Goal: Browse casually: Explore the website without a specific task or goal

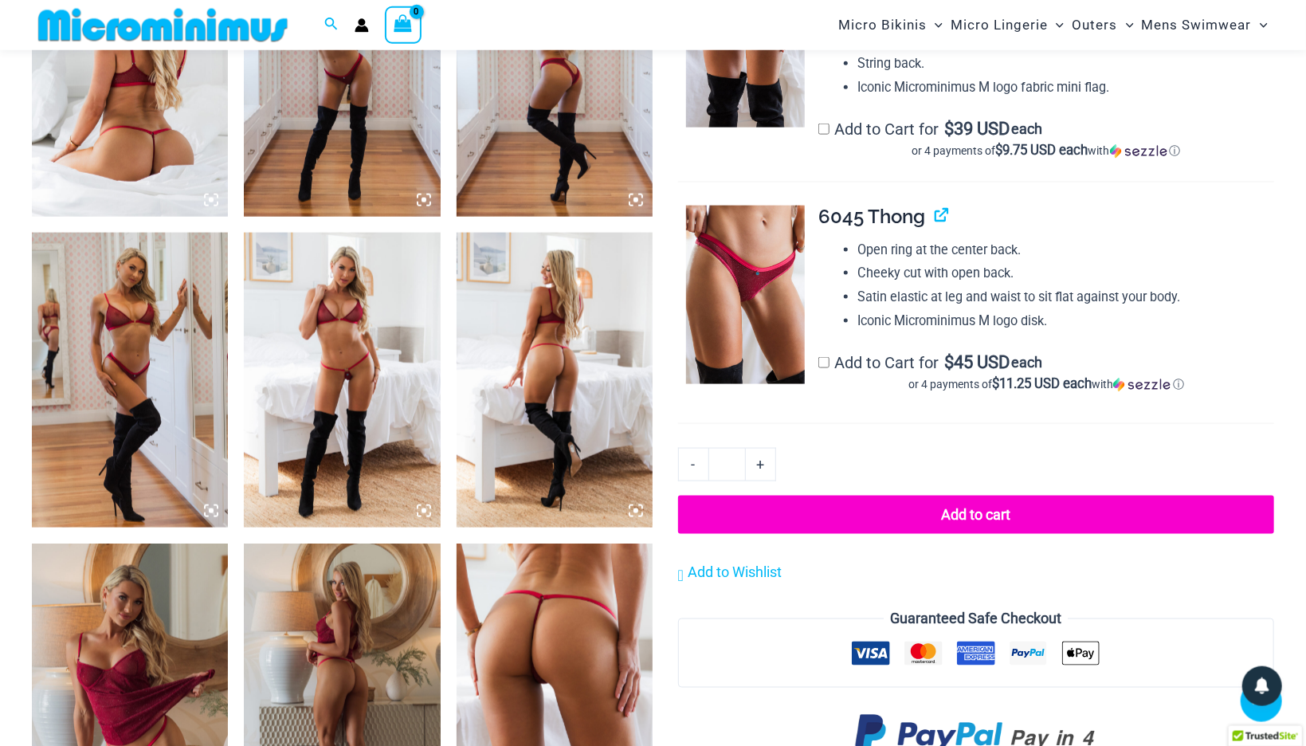
scroll to position [1169, 0]
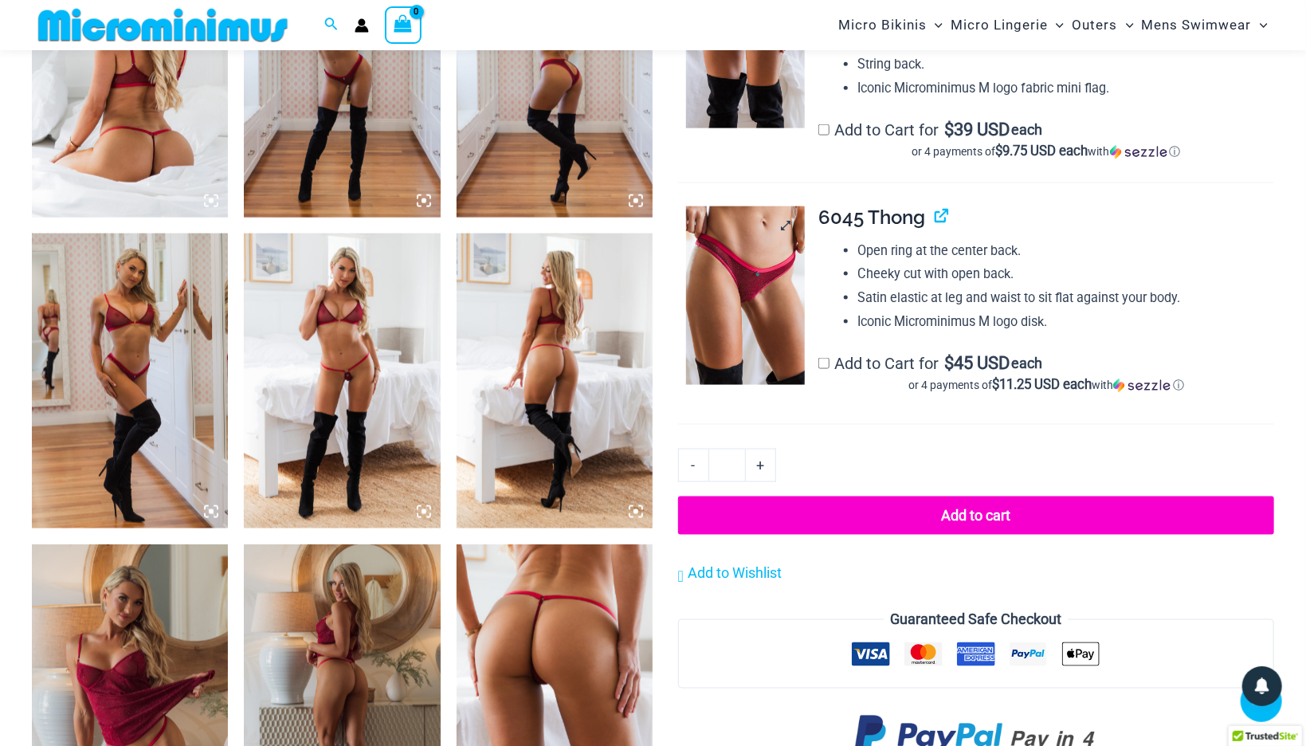
click at [732, 272] on img at bounding box center [745, 295] width 119 height 178
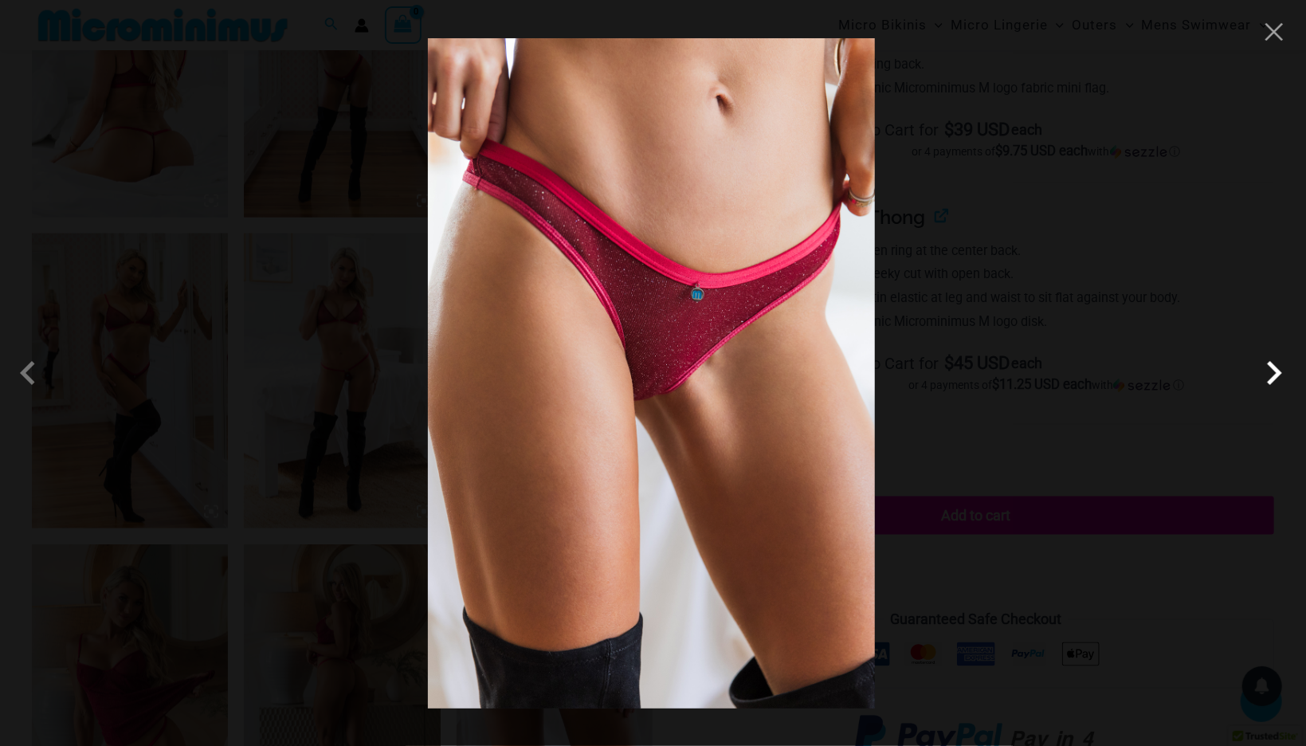
click at [1275, 374] on span at bounding box center [1274, 373] width 48 height 48
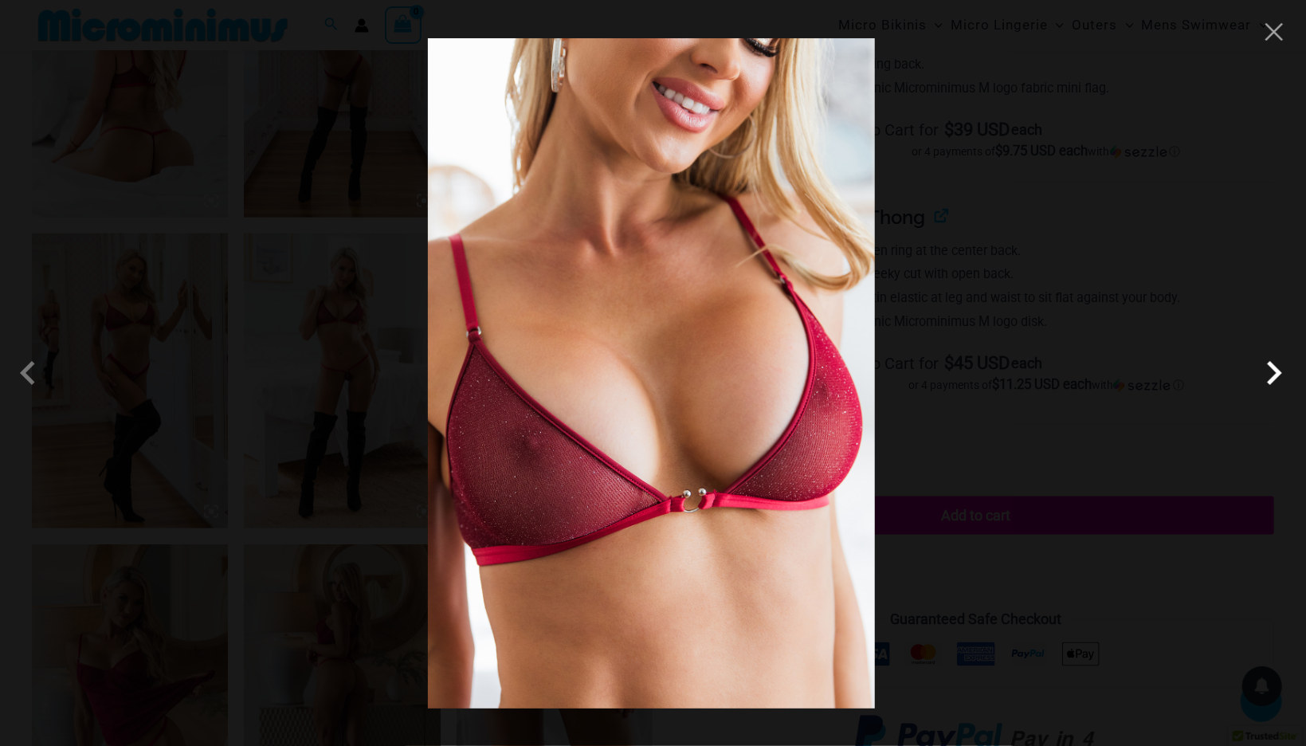
click at [1275, 374] on span at bounding box center [1274, 373] width 48 height 48
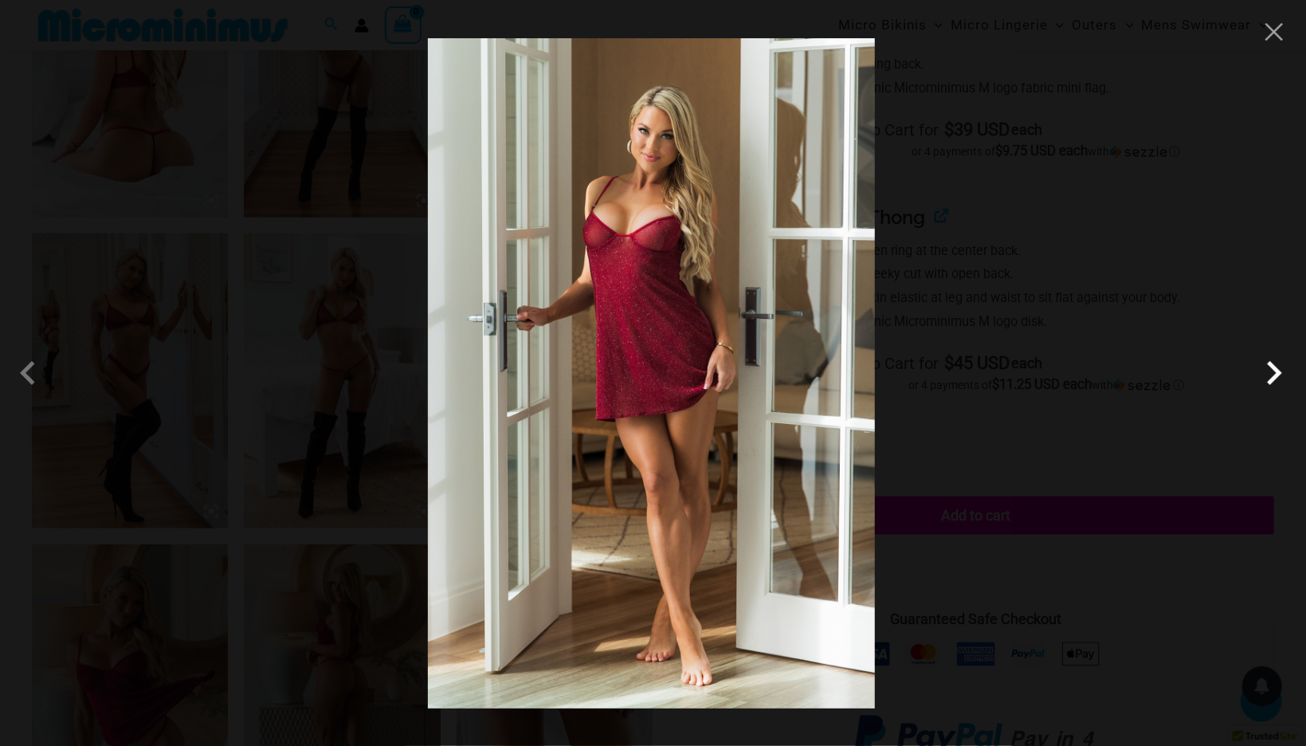
click at [1275, 374] on span at bounding box center [1274, 373] width 48 height 48
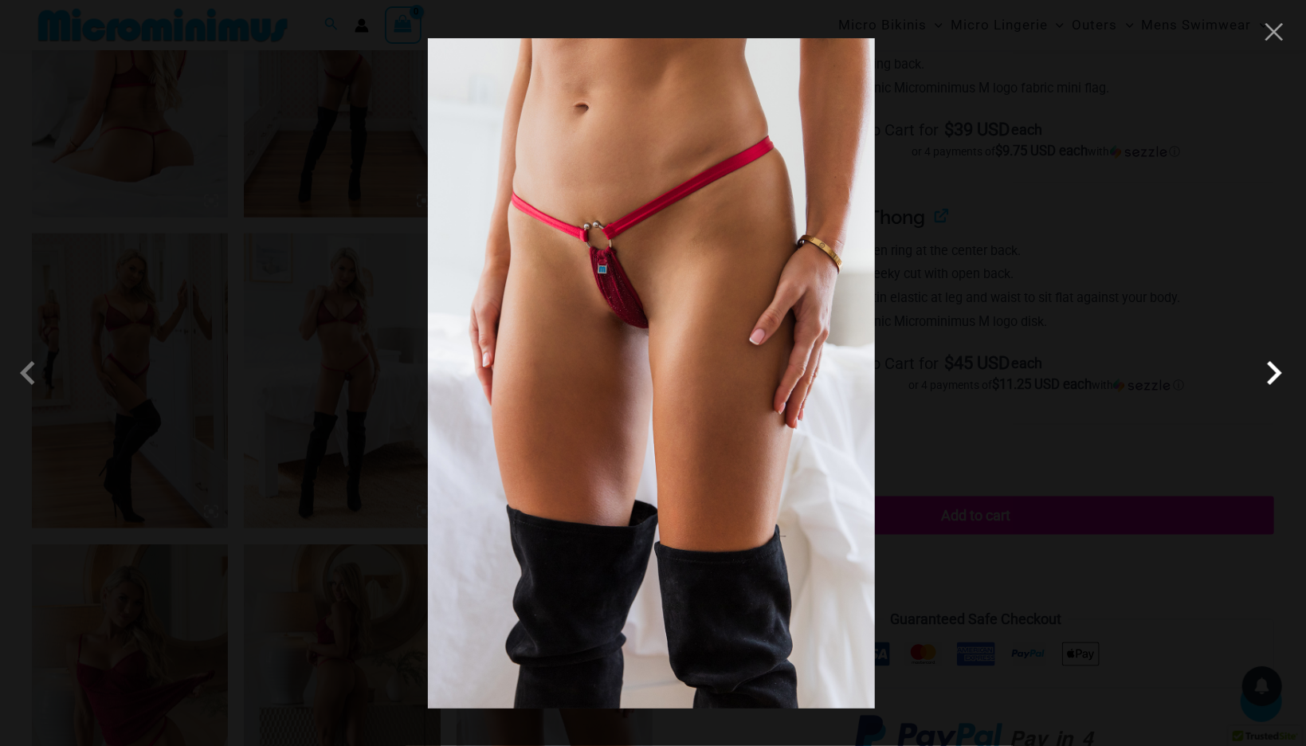
click at [1275, 374] on span at bounding box center [1274, 373] width 48 height 48
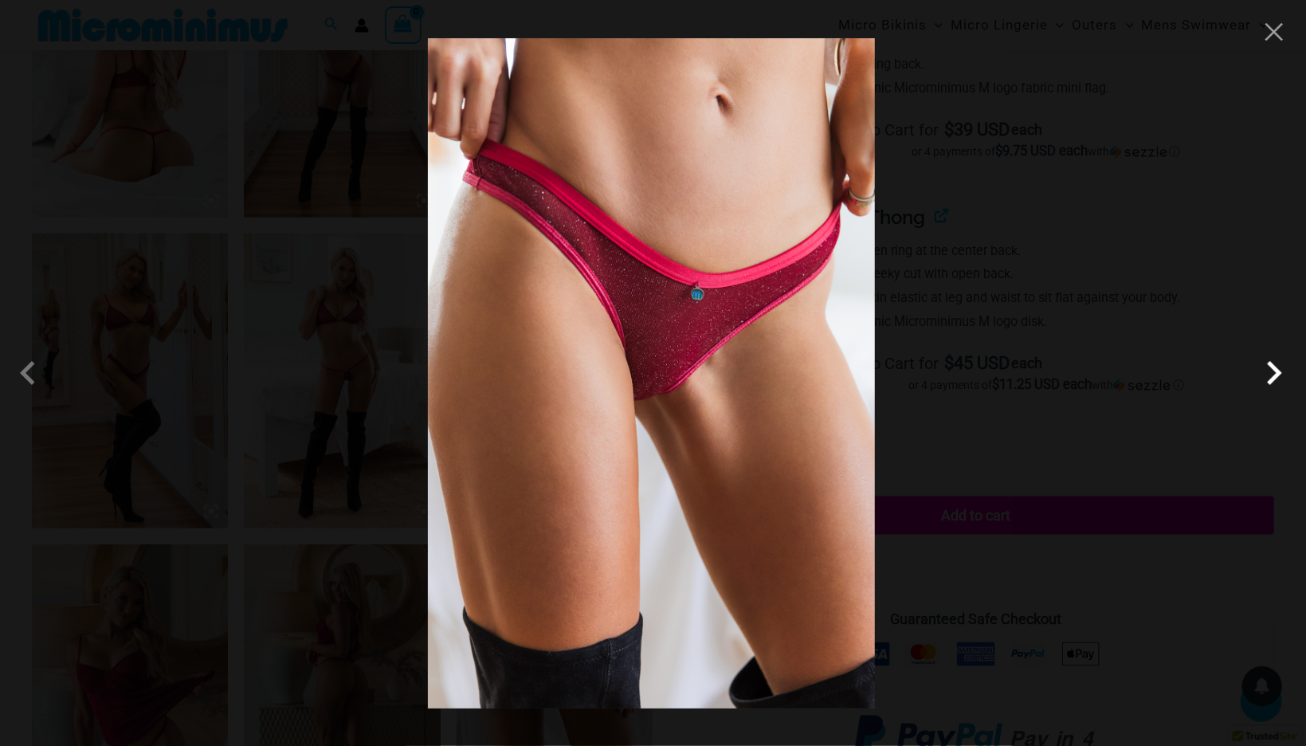
click at [1275, 374] on span at bounding box center [1274, 373] width 48 height 48
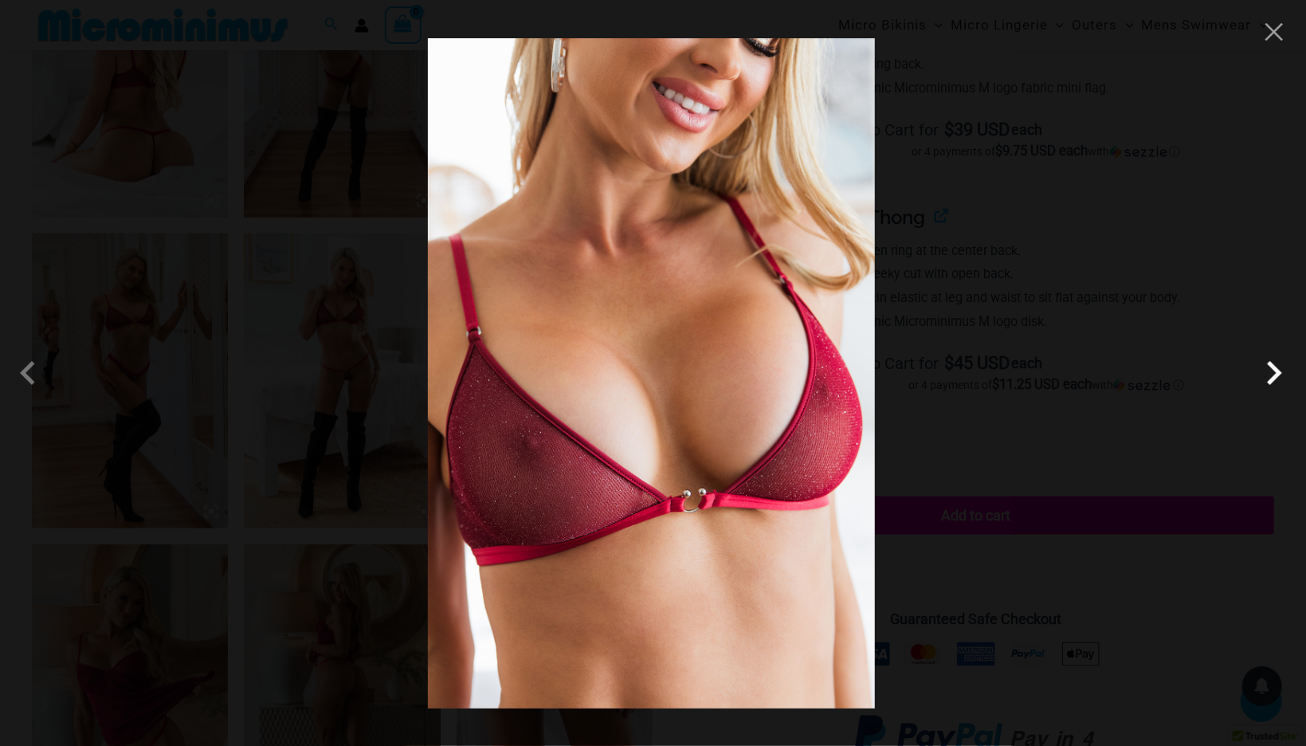
click at [1275, 374] on span at bounding box center [1274, 373] width 48 height 48
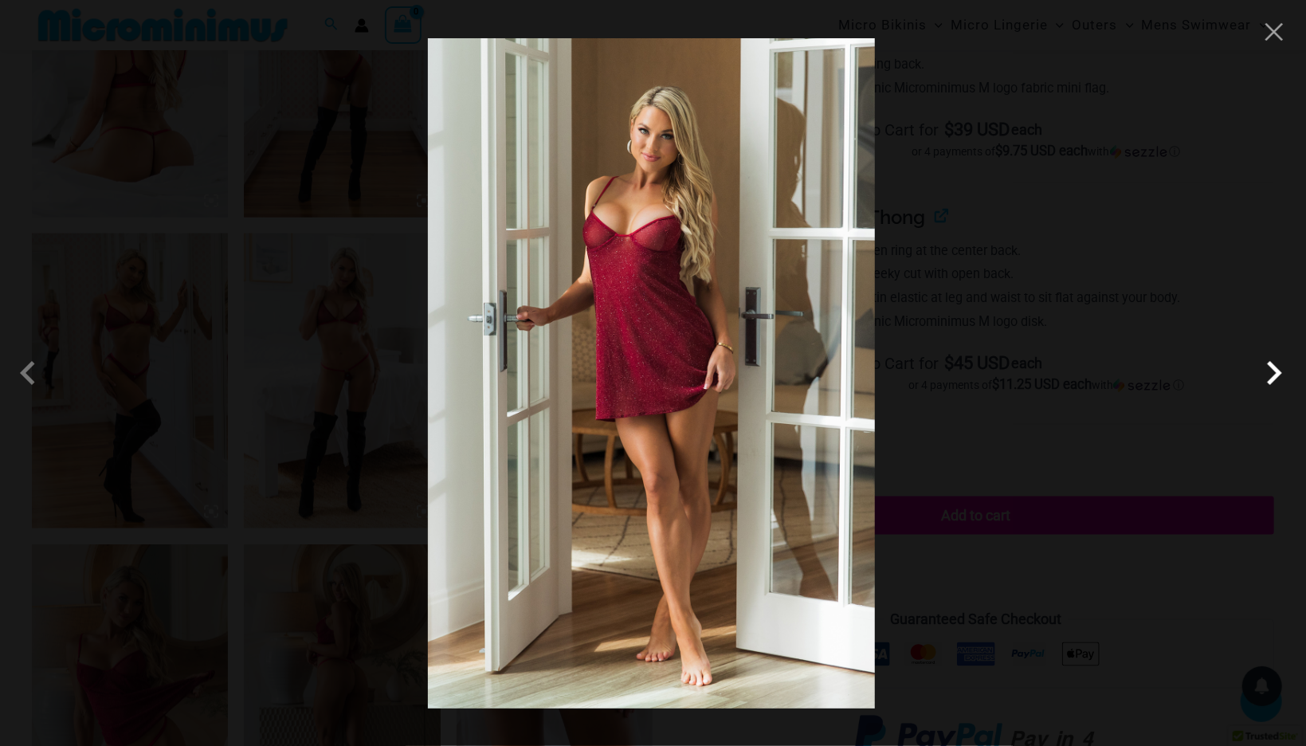
click at [1275, 374] on span at bounding box center [1274, 373] width 48 height 48
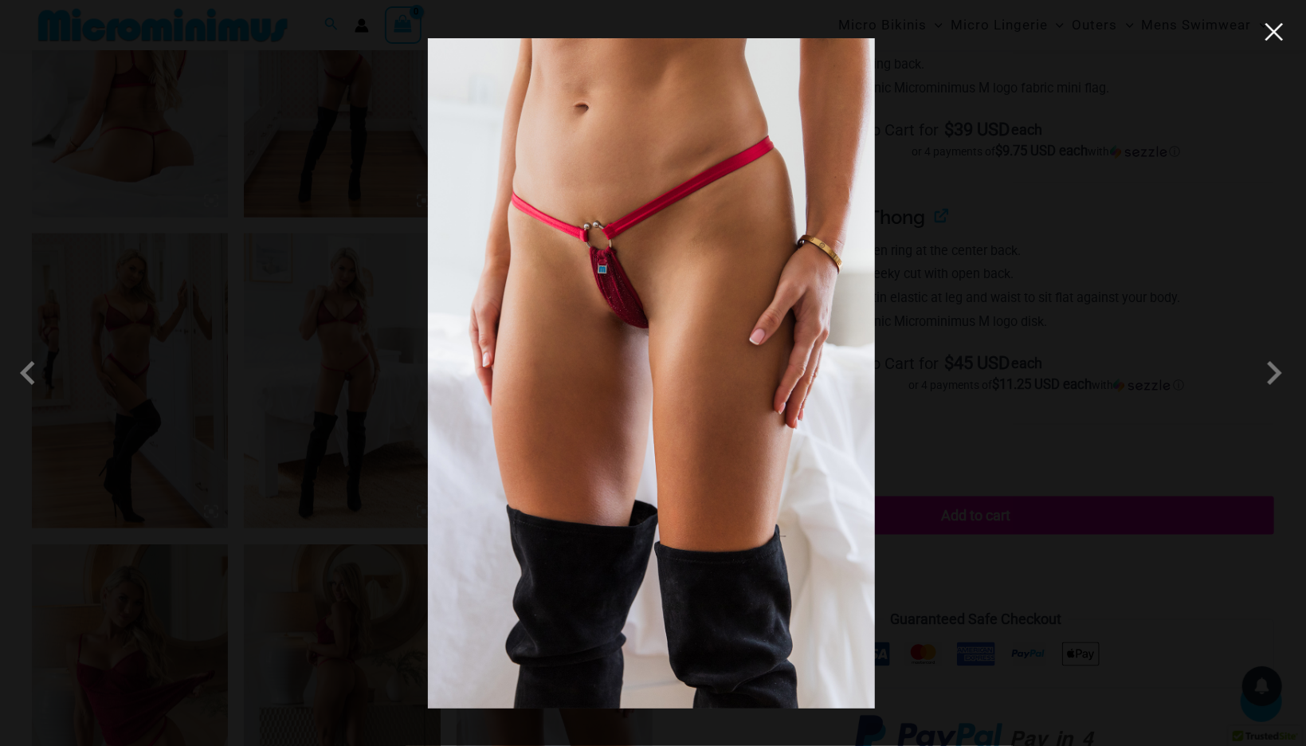
click at [1272, 37] on button "Close" at bounding box center [1274, 32] width 24 height 24
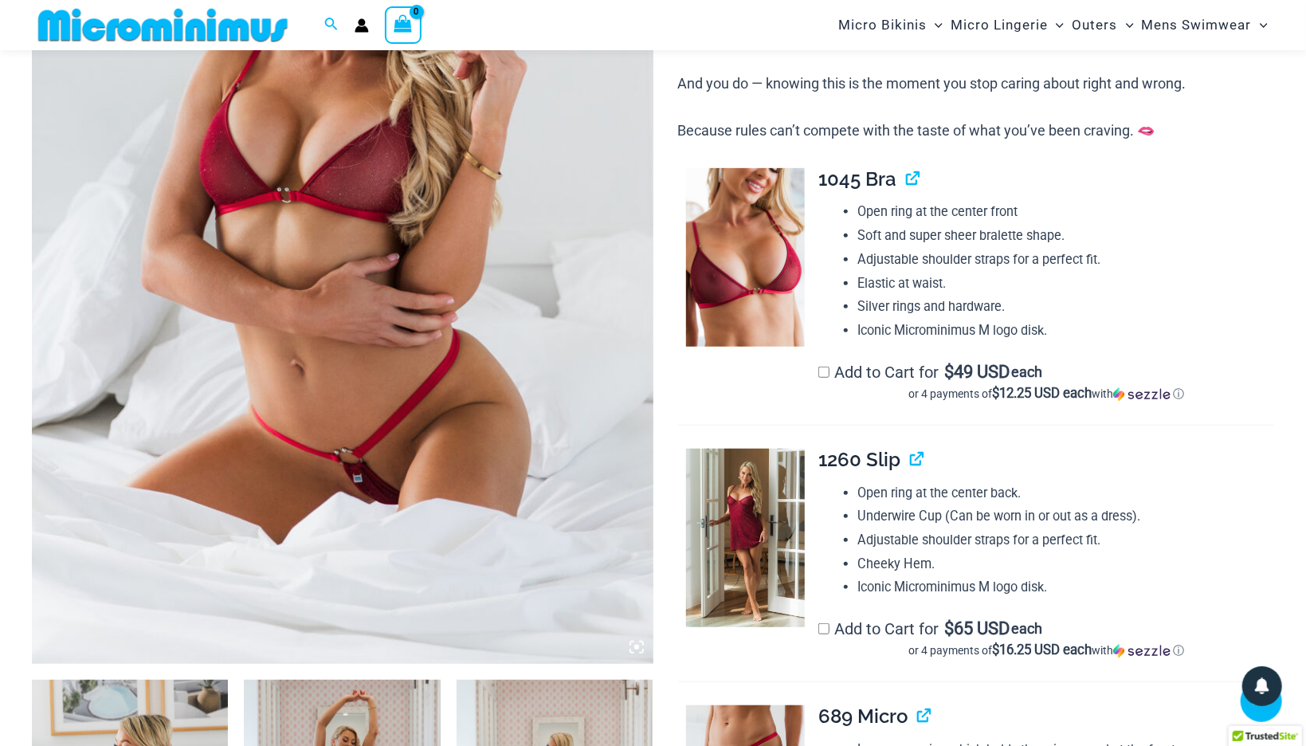
scroll to position [0, 0]
